Goal: Task Accomplishment & Management: Use online tool/utility

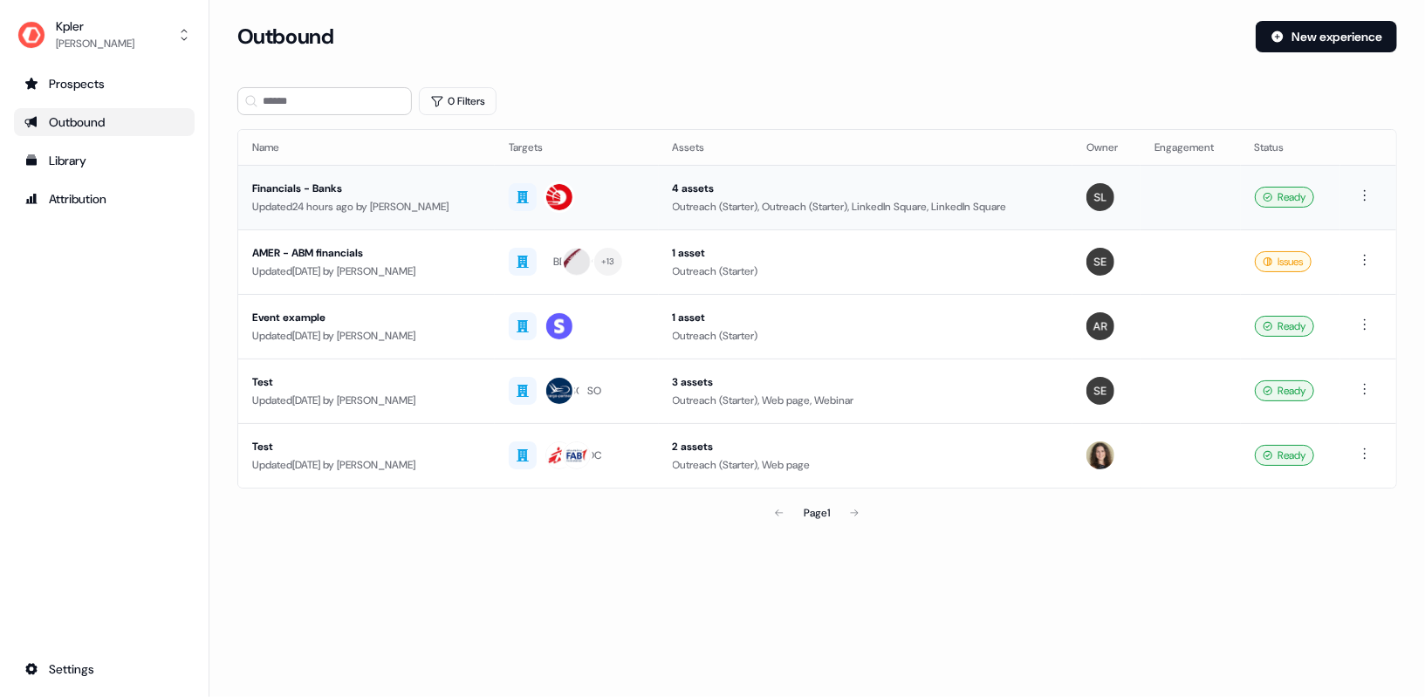
click at [421, 206] on div "Updated 24 hours ago by [PERSON_NAME]" at bounding box center [366, 206] width 229 height 17
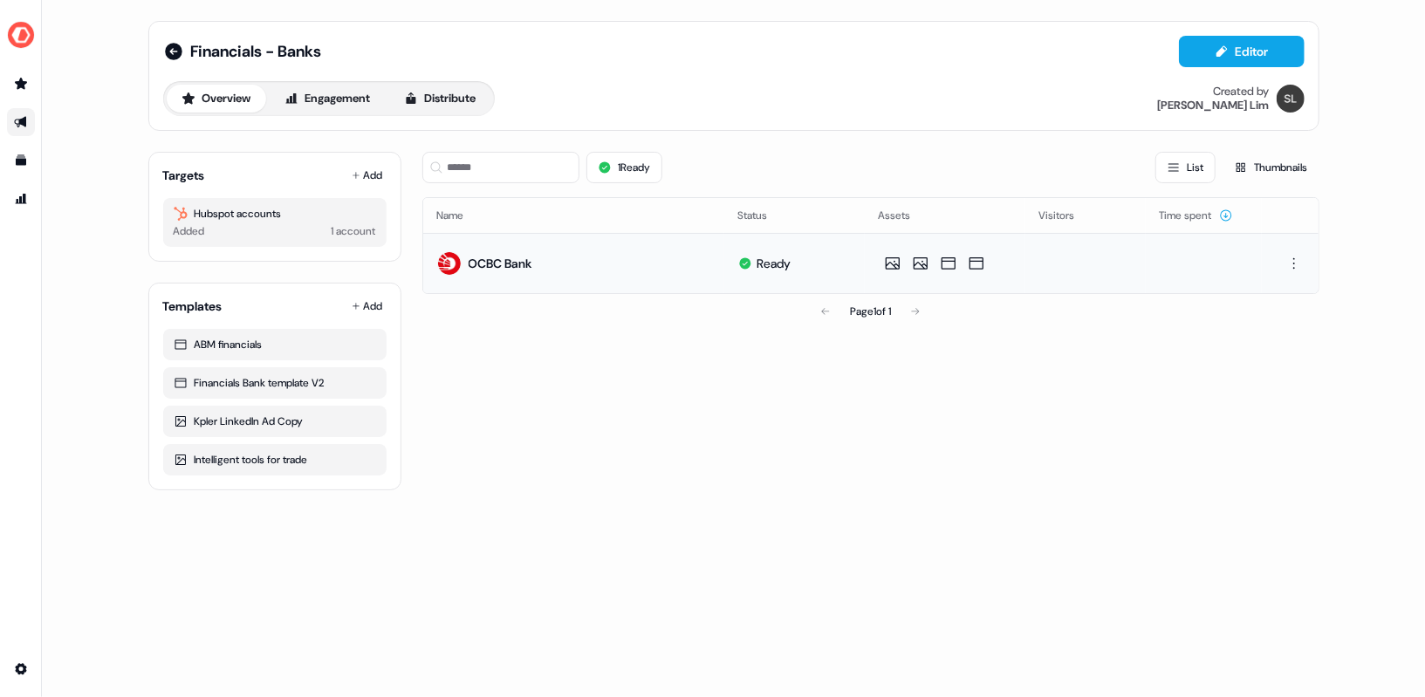
click at [548, 276] on td "OCBC Bank" at bounding box center [573, 263] width 301 height 60
click at [516, 260] on div "OCBC Bank" at bounding box center [501, 263] width 64 height 17
click at [1279, 53] on button "Editor" at bounding box center [1242, 51] width 126 height 31
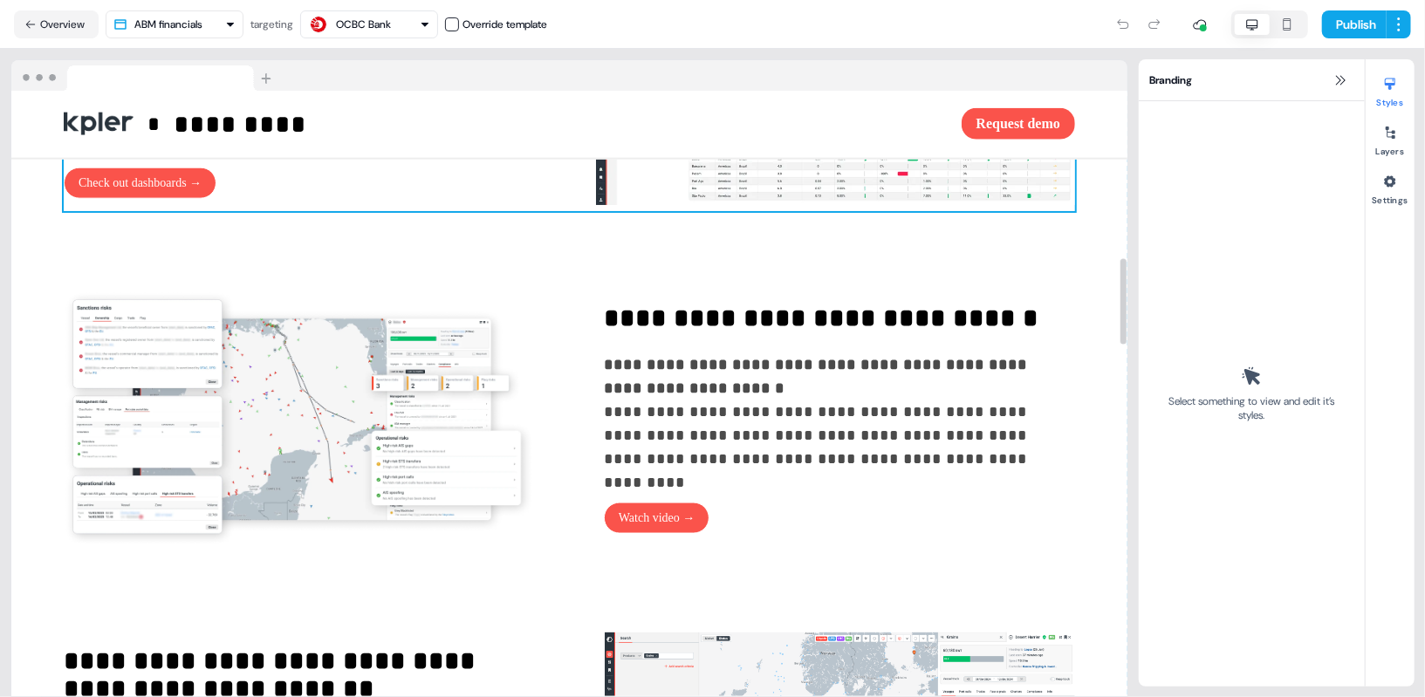
scroll to position [1951, 0]
